Goal: Information Seeking & Learning: Find contact information

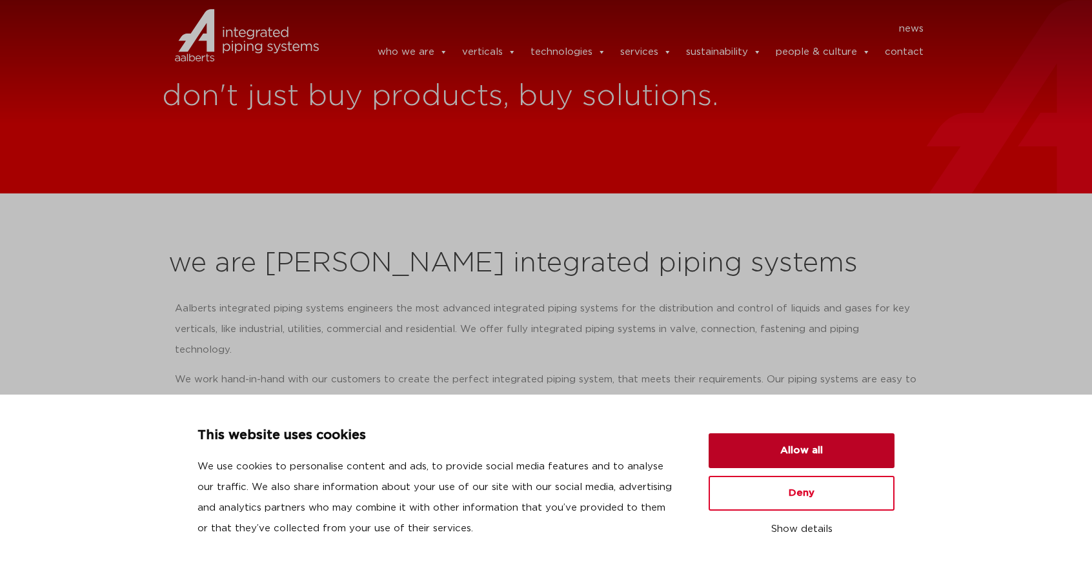
click at [804, 450] on button "Allow all" at bounding box center [801, 451] width 186 height 35
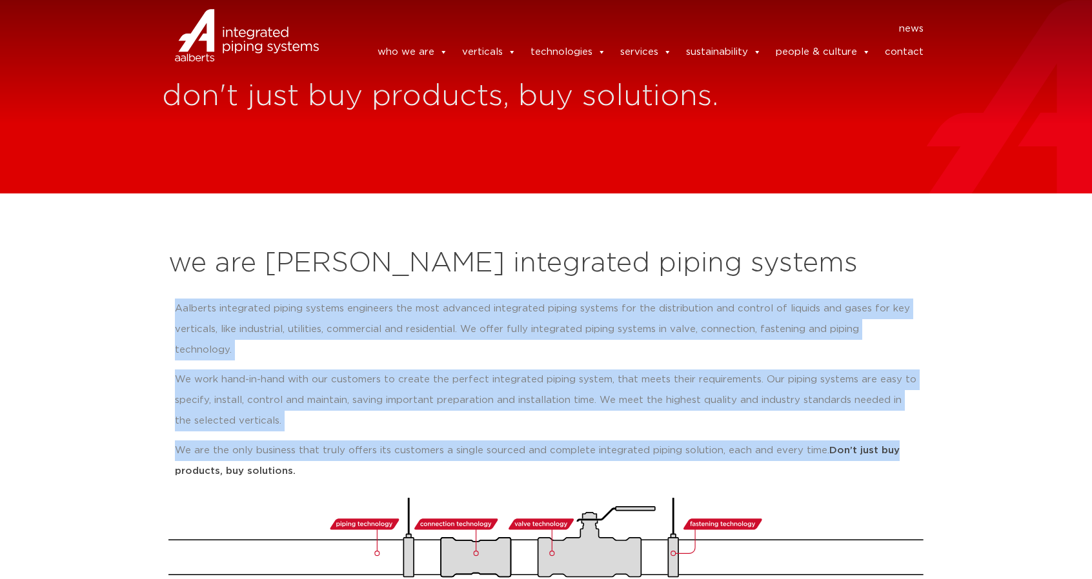
drag, startPoint x: 175, startPoint y: 309, endPoint x: 997, endPoint y: 422, distance: 829.6
click at [999, 422] on section "we are Aalberts integrated piping systems Aalberts integrated piping systems en…" at bounding box center [546, 407] width 1092 height 426
click at [272, 315] on p "Aalberts integrated piping systems engineers the most advanced integrated pipin…" at bounding box center [546, 330] width 742 height 62
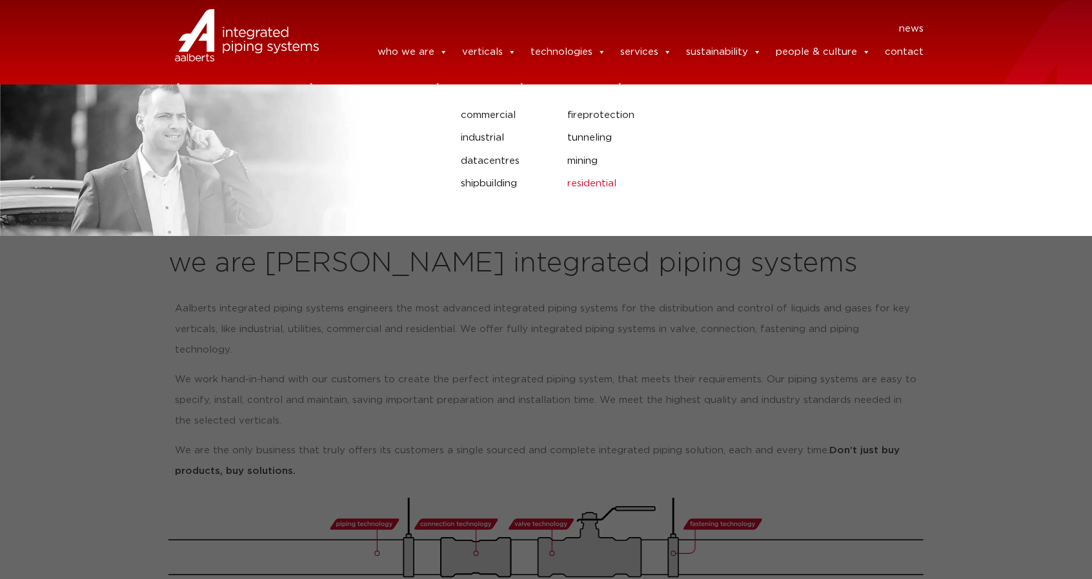
click at [599, 186] on link "residential" at bounding box center [717, 183] width 301 height 17
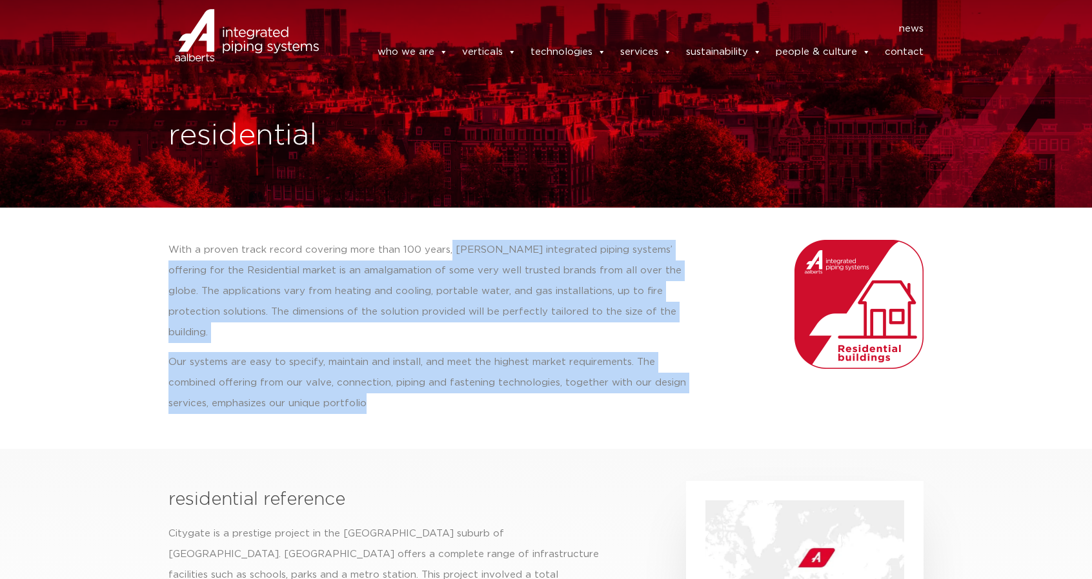
drag, startPoint x: 445, startPoint y: 245, endPoint x: 617, endPoint y: 383, distance: 220.6
click at [617, 383] on div "With a proven track record covering more than 100 years, [PERSON_NAME] integrat…" at bounding box center [430, 327] width 524 height 174
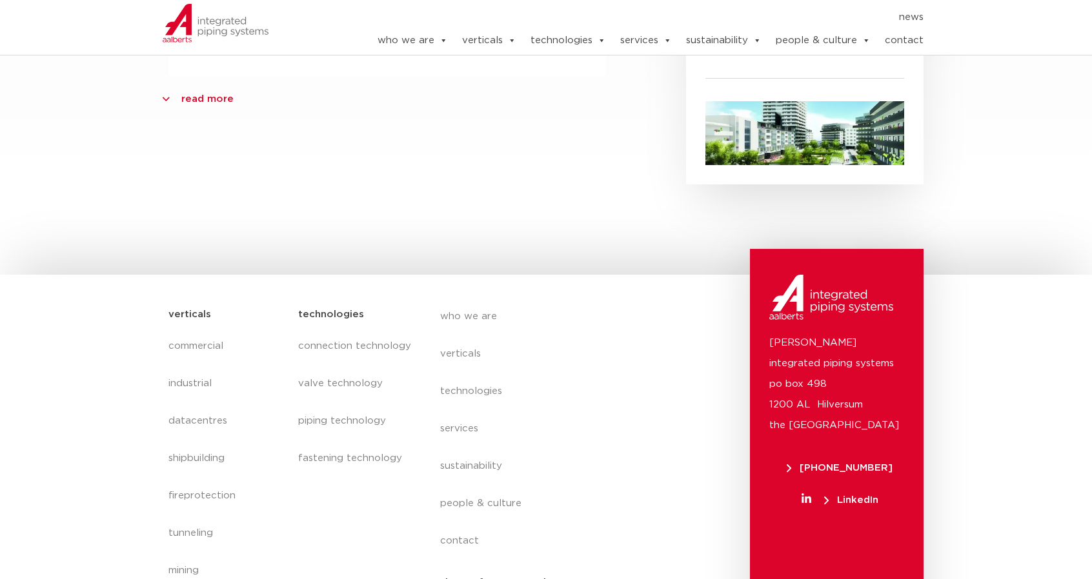
scroll to position [581, 0]
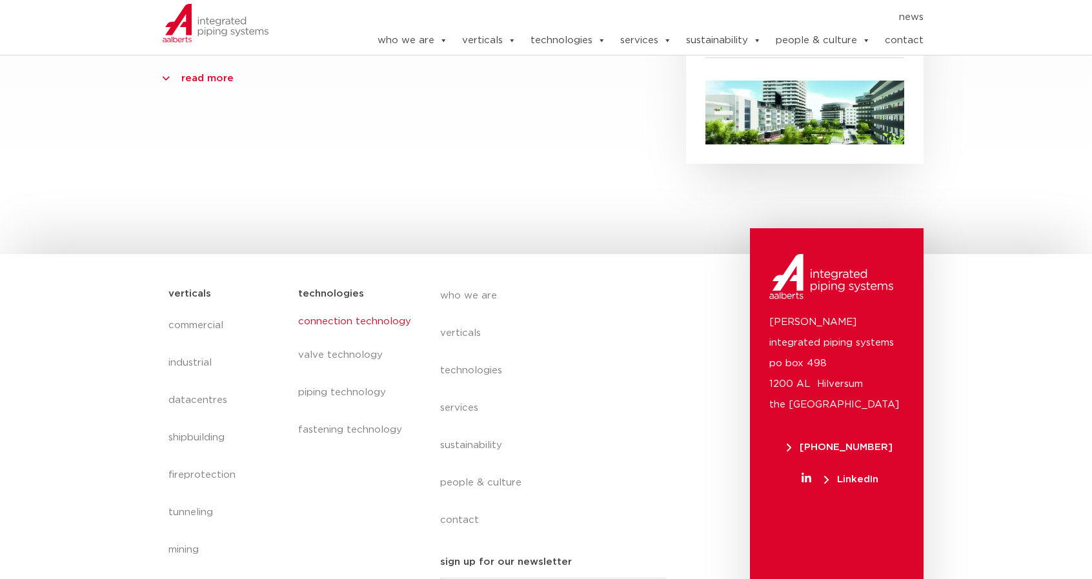
click at [368, 307] on link "connection technology" at bounding box center [356, 322] width 116 height 30
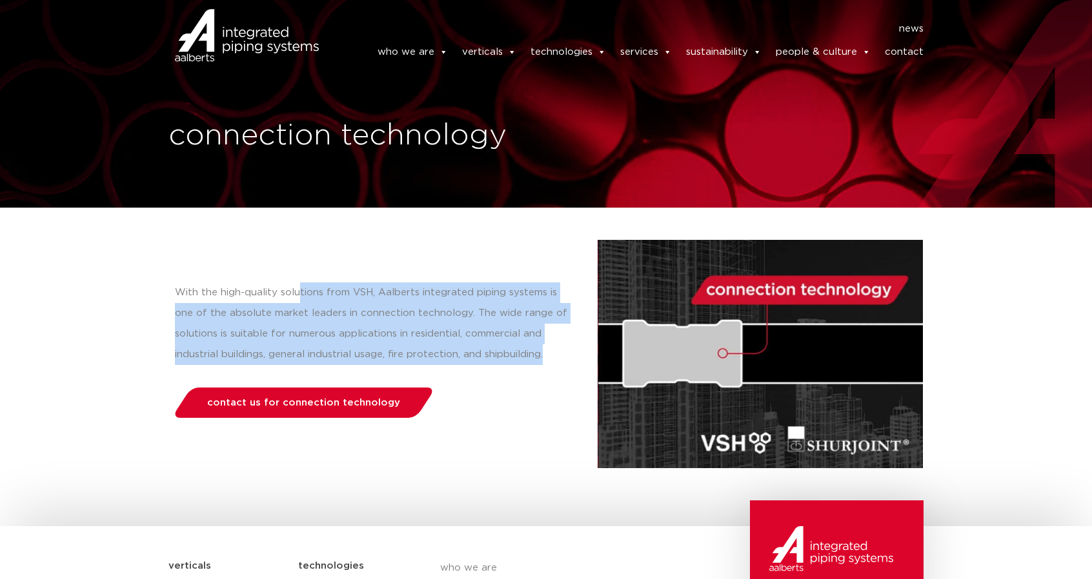
drag, startPoint x: 297, startPoint y: 292, endPoint x: 546, endPoint y: 358, distance: 257.7
click at [546, 358] on p "With the high-quality solutions from VSH, Aalberts integrated piping systems is…" at bounding box center [373, 324] width 397 height 83
click at [917, 50] on link "contact" at bounding box center [903, 52] width 39 height 26
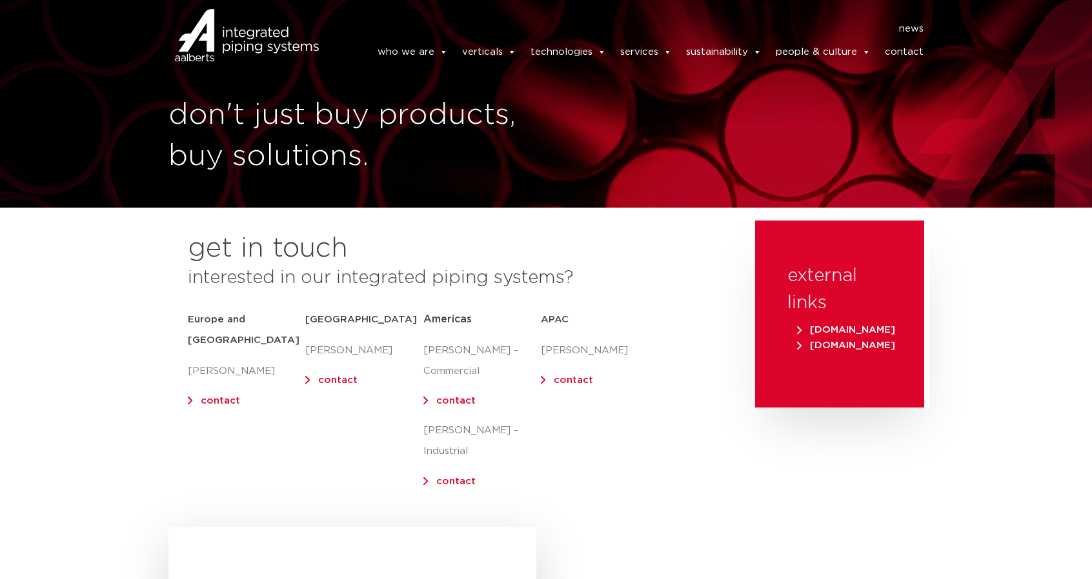
click at [572, 383] on link "contact" at bounding box center [573, 380] width 39 height 10
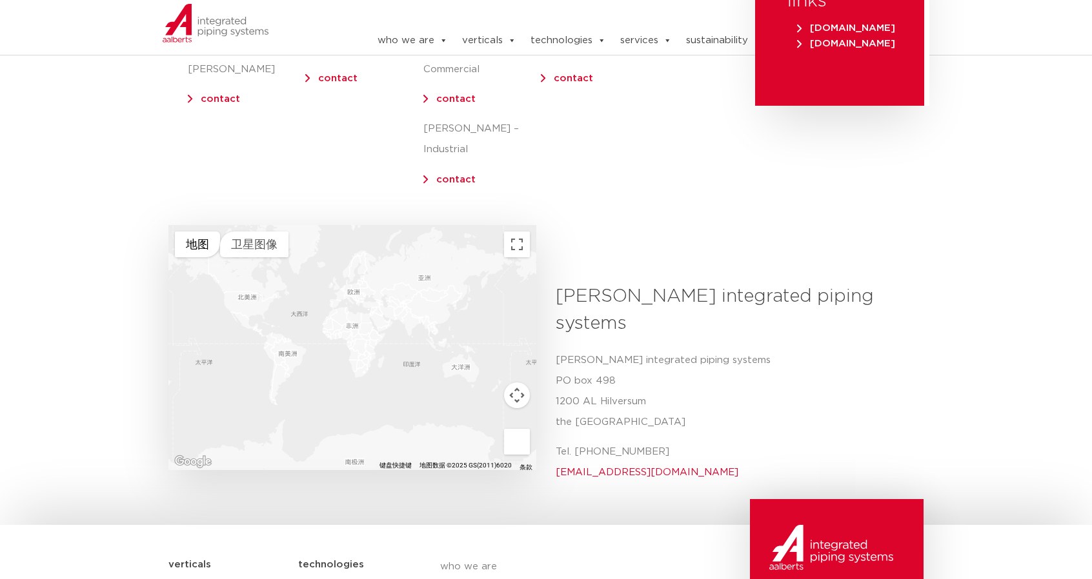
scroll to position [387, 0]
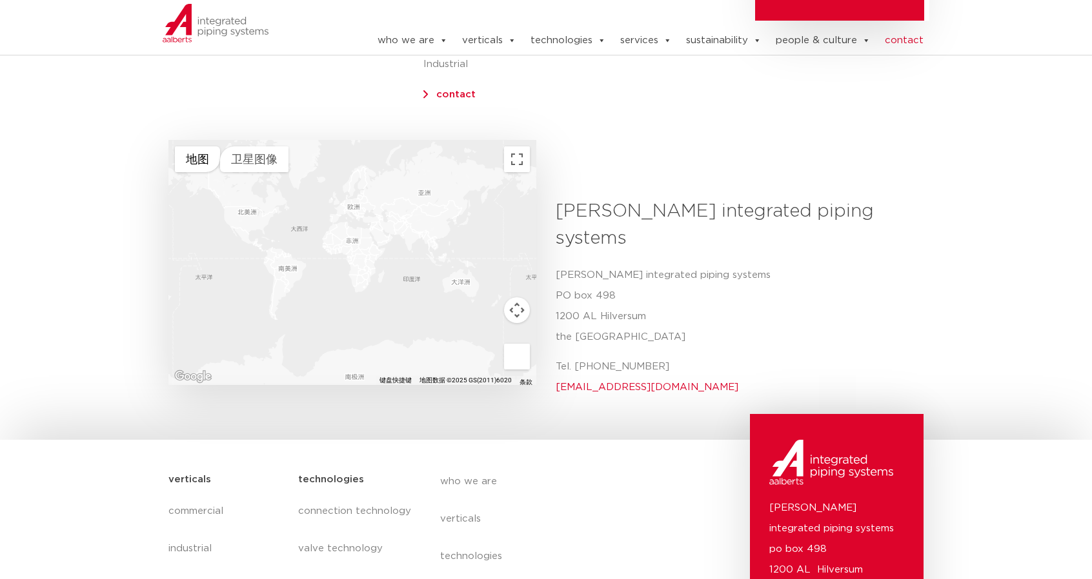
copy p "+31 (0) 35 6884 211"
drag, startPoint x: 673, startPoint y: 343, endPoint x: 559, endPoint y: 399, distance: 127.5
click at [557, 355] on div "Aalberts integrated piping systems PO box 498 1200 AL Hilversum the Netherlands…" at bounding box center [734, 336] width 358 height 143
click at [655, 368] on div "← 左移 → 右移 ↑ 上移 ↓ 下移 + 放大 - 缩小 家 左移 75% 结束 右移 75% 向上翻页 上移 75% 向下翻页 下移 75% 地图 地形 …" at bounding box center [546, 303] width 768 height 223
click at [673, 357] on p "Tel. +31 (0) 35 6884 211 info@aalberts-ips.com" at bounding box center [734, 377] width 358 height 41
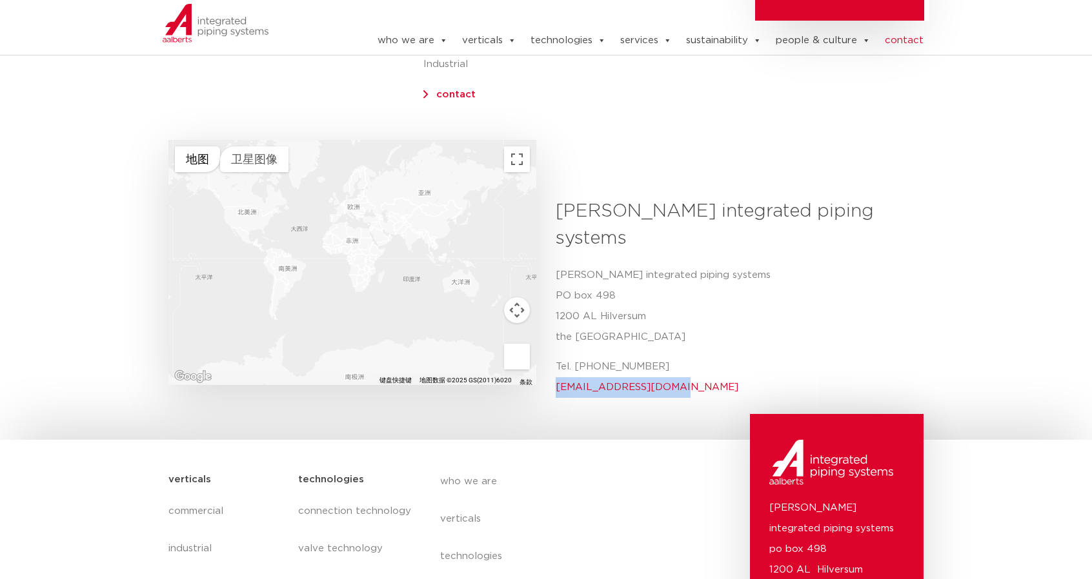
drag, startPoint x: 681, startPoint y: 339, endPoint x: 554, endPoint y: 339, distance: 127.1
click at [554, 339] on div "Aalberts integrated piping systems Aalberts integrated piping systems PO box 49…" at bounding box center [734, 303] width 377 height 210
copy link "info@aalberts-ips.com"
